Goal: Task Accomplishment & Management: Use online tool/utility

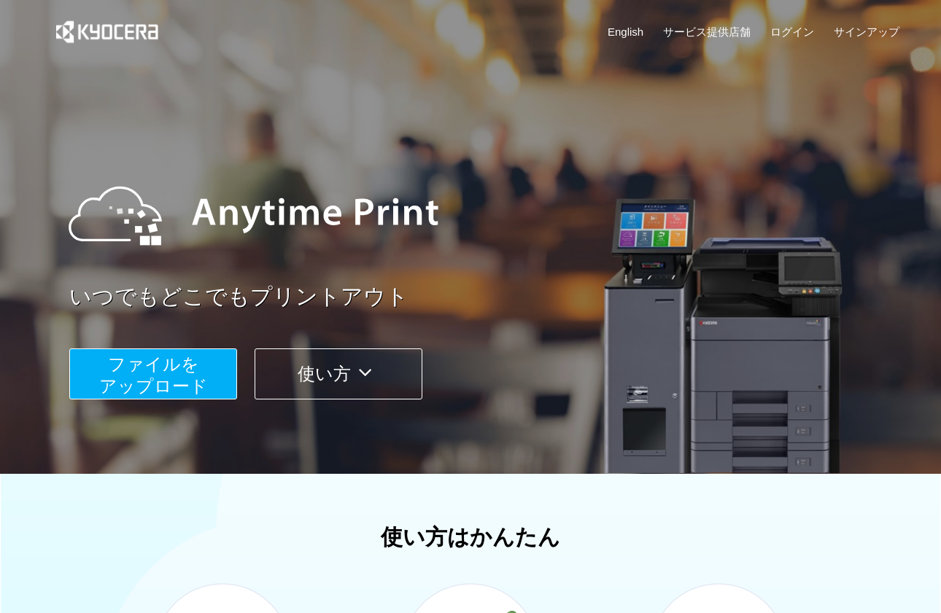
click at [197, 383] on span "ファイルを ​​アップロード" at bounding box center [153, 375] width 109 height 42
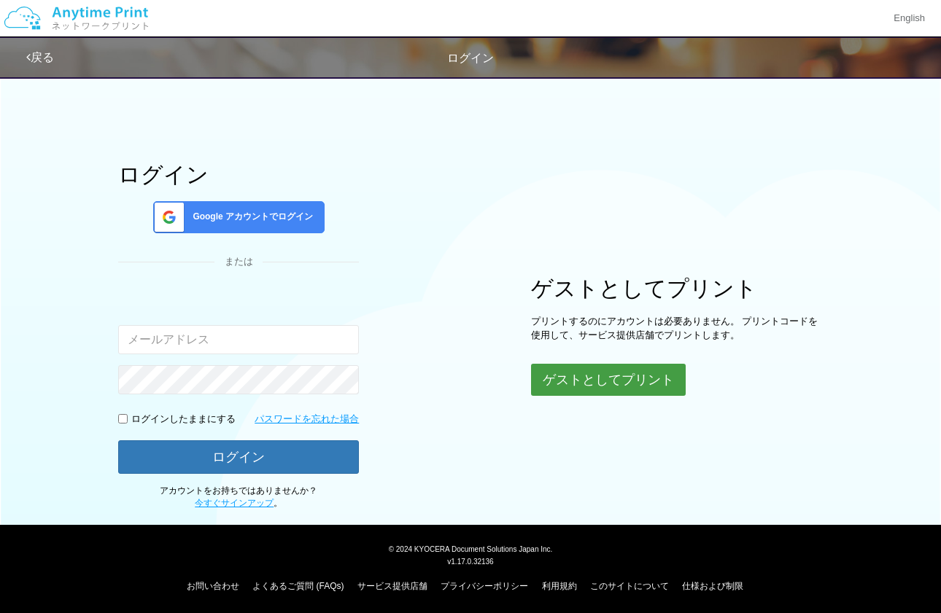
click at [578, 376] on button "ゲストとしてプリント" at bounding box center [608, 380] width 155 height 32
click at [569, 379] on button "ゲストとしてプリント" at bounding box center [608, 380] width 155 height 32
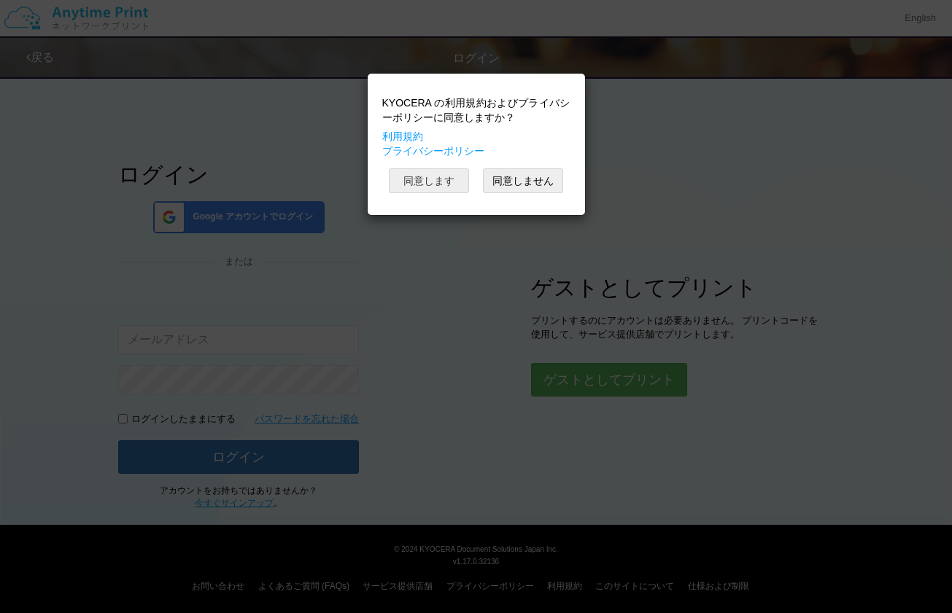
click at [436, 174] on button "同意します" at bounding box center [429, 180] width 80 height 25
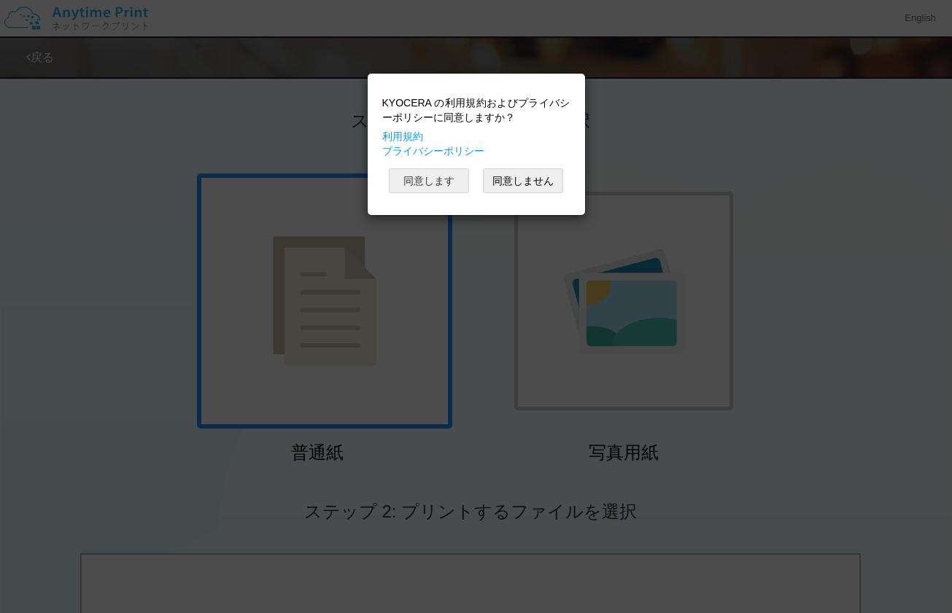
click at [456, 182] on button "同意します" at bounding box center [429, 180] width 80 height 25
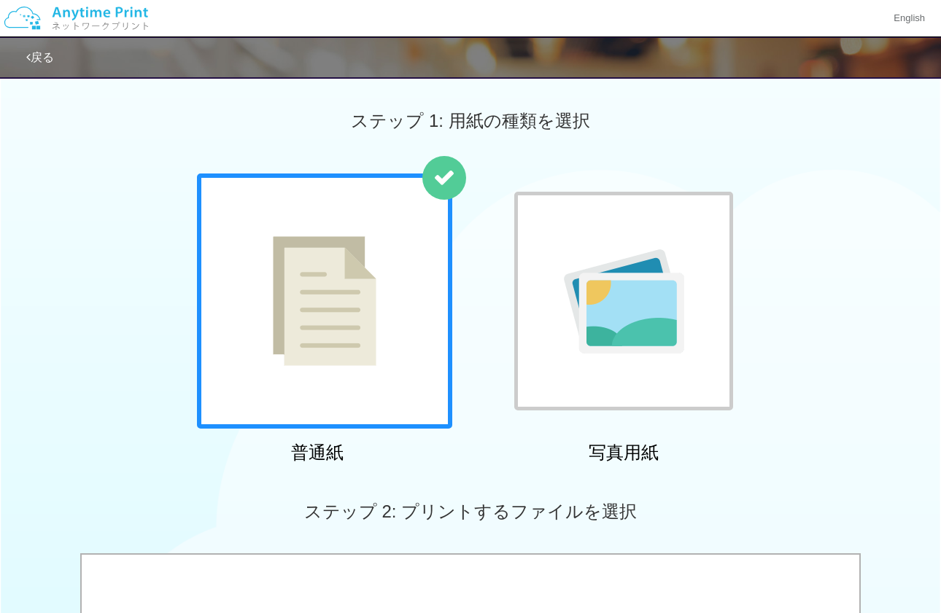
click at [342, 332] on img at bounding box center [325, 301] width 104 height 130
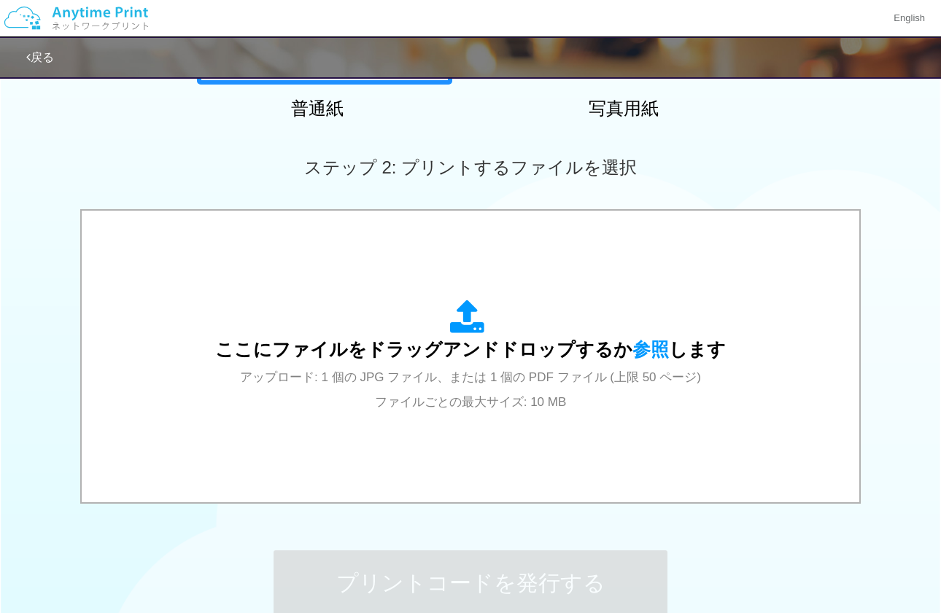
scroll to position [365, 0]
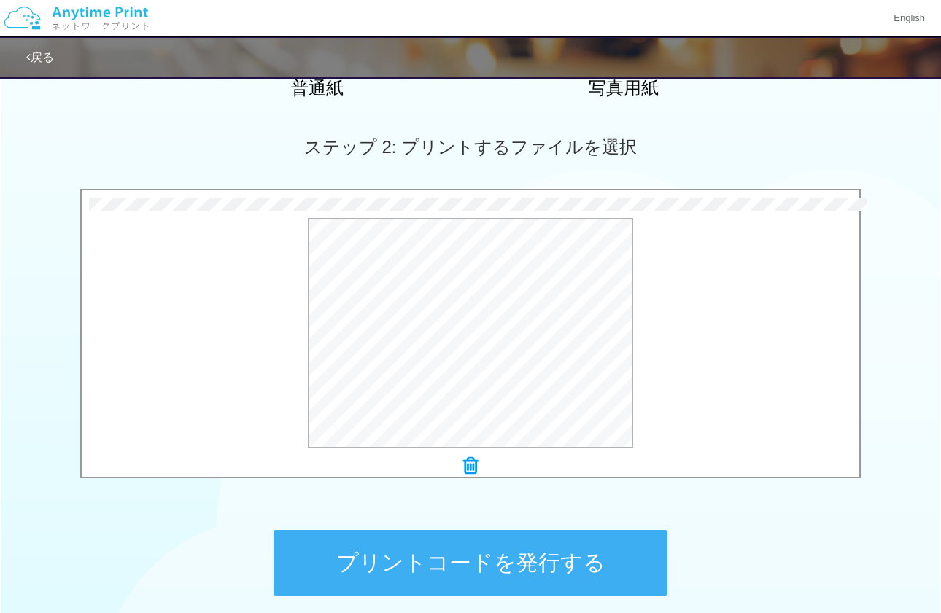
click at [405, 559] on button "プリントコードを発行する" at bounding box center [470, 563] width 394 height 66
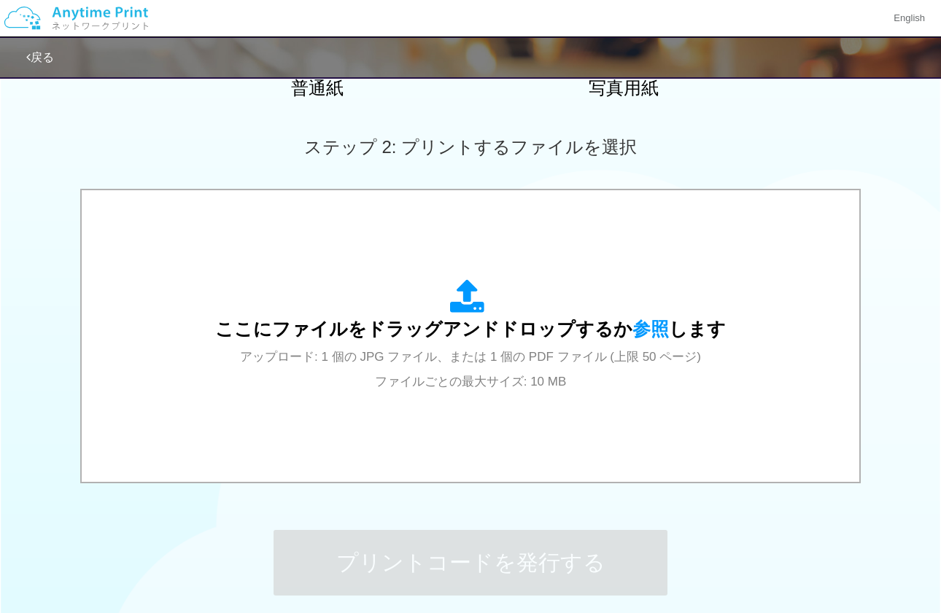
scroll to position [0, 0]
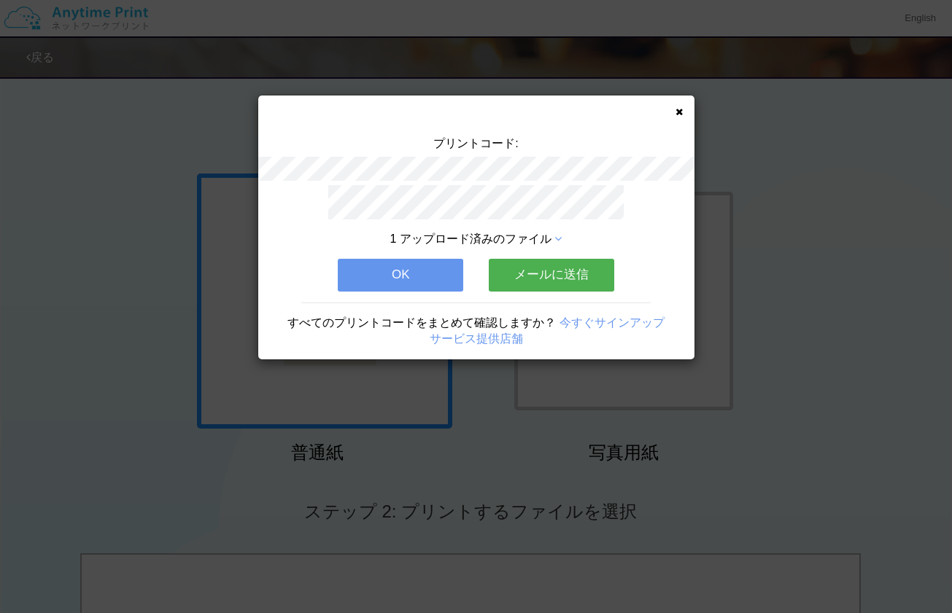
click at [412, 270] on button "OK" at bounding box center [400, 275] width 125 height 32
